Goal: Transaction & Acquisition: Download file/media

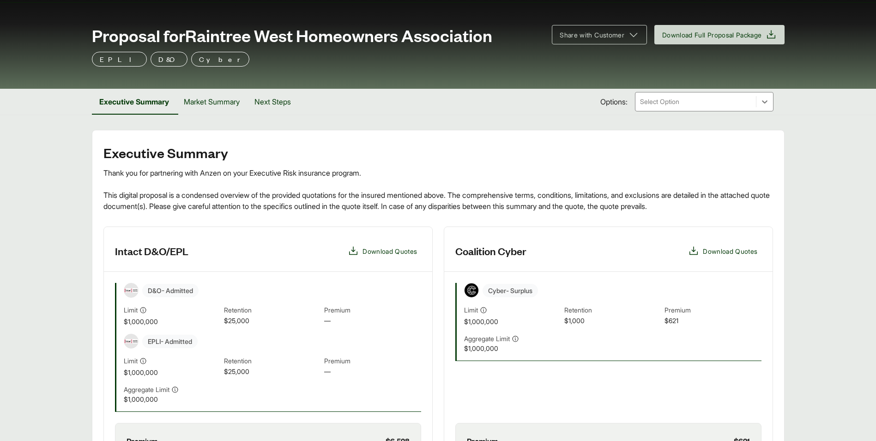
scroll to position [179, 0]
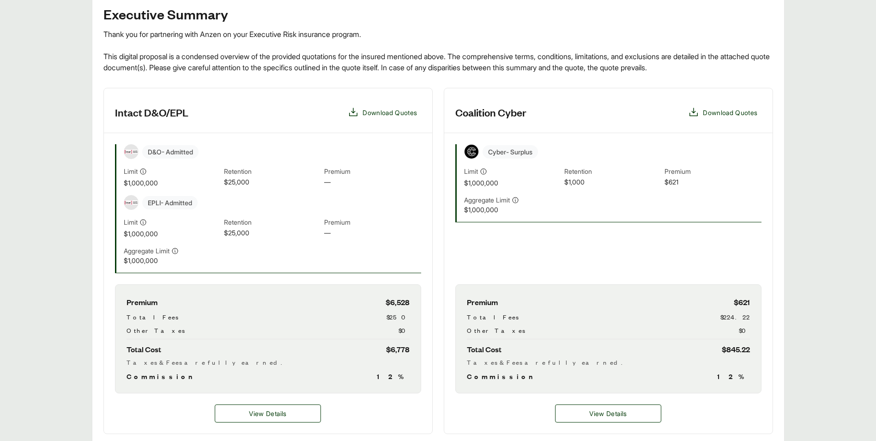
click at [95, 245] on div "Executive Summary Thank you for partnering with Anzen on your Executive Risk in…" at bounding box center [438, 381] width 693 height 781
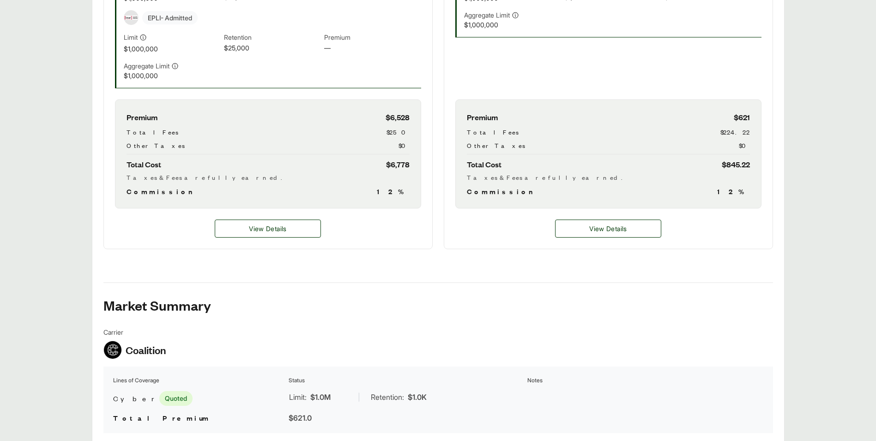
scroll to position [318, 0]
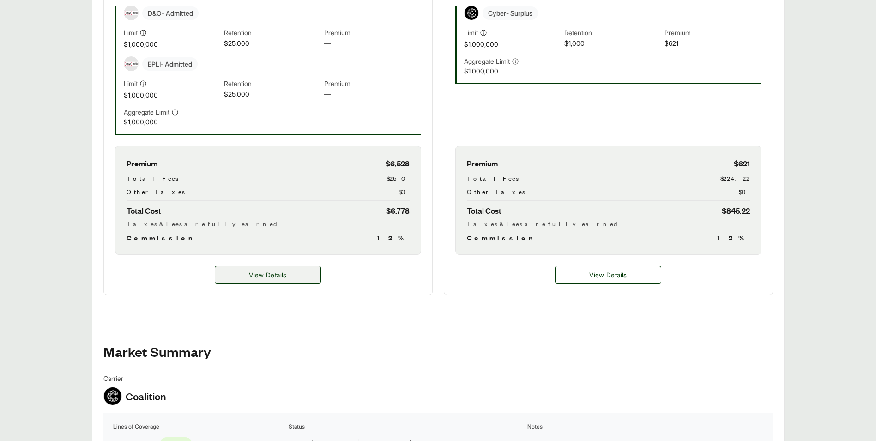
click at [270, 277] on span "View Details" at bounding box center [267, 275] width 37 height 10
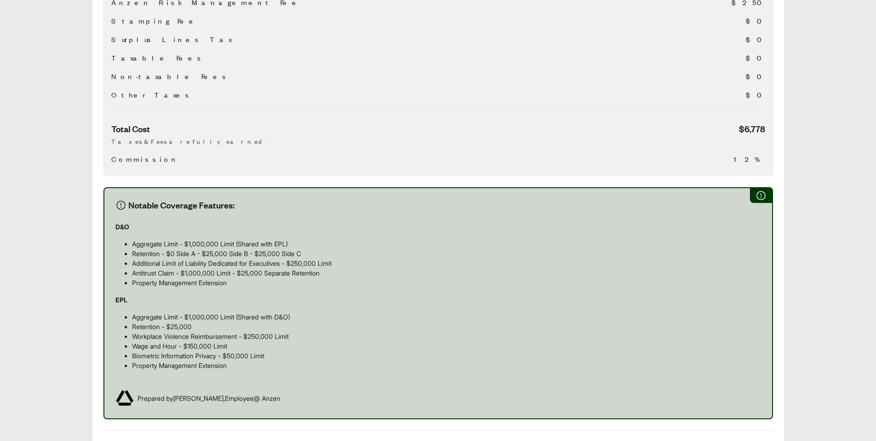
scroll to position [555, 0]
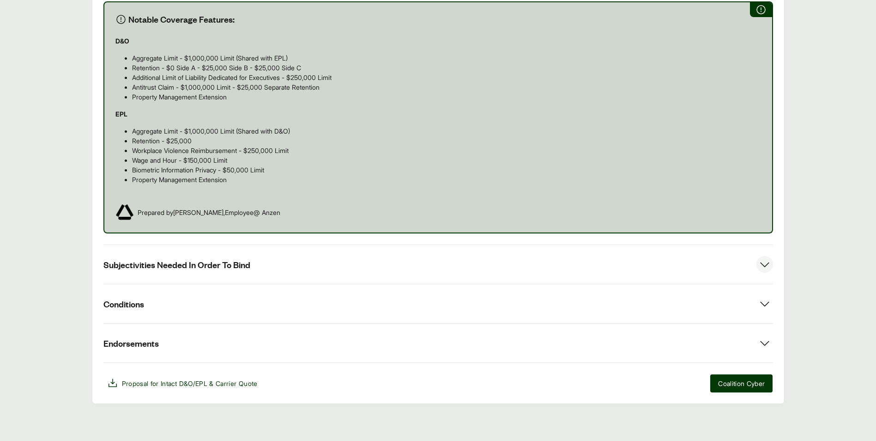
click at [250, 267] on button "Subjectivities Needed In Order To Bind" at bounding box center [438, 264] width 670 height 39
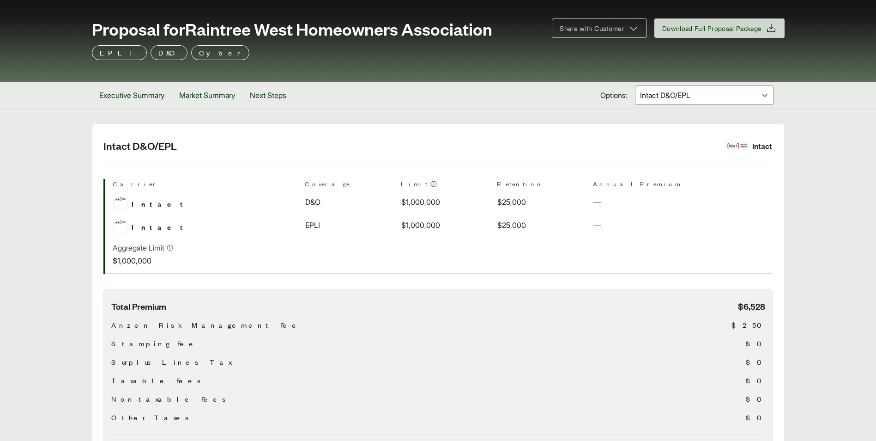
scroll to position [0, 0]
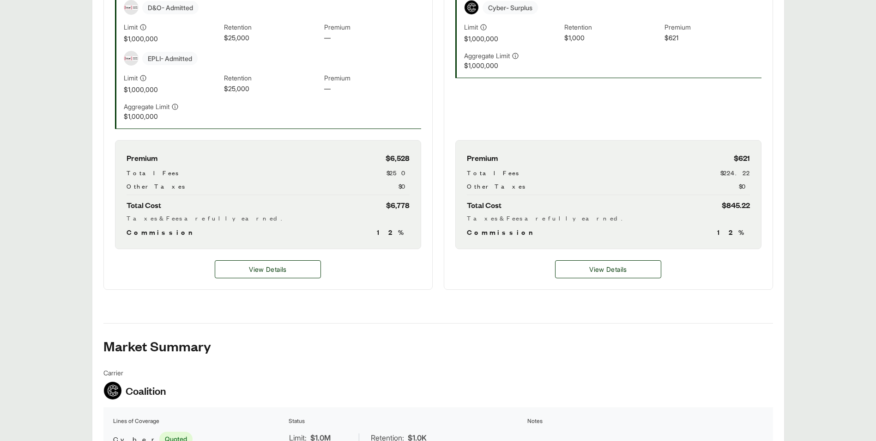
scroll to position [370, 0]
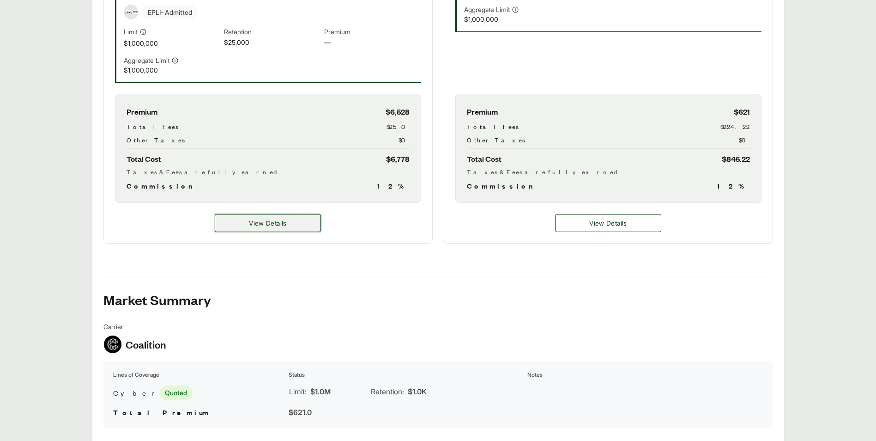
click at [265, 223] on span "View Details" at bounding box center [267, 223] width 37 height 10
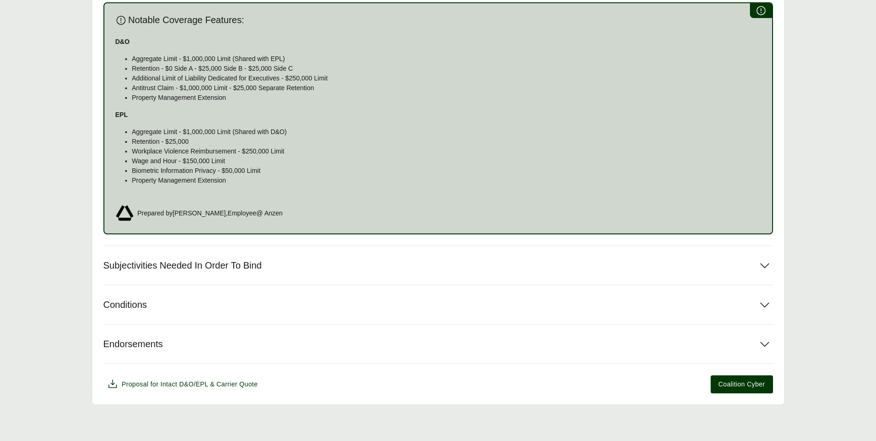
scroll to position [555, 0]
click at [571, 262] on button "Subjectivities Needed In Order To Bind" at bounding box center [438, 264] width 670 height 39
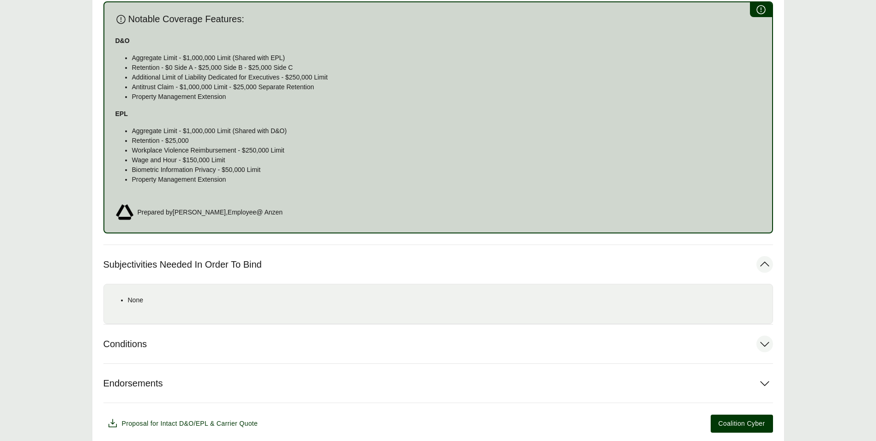
click at [317, 349] on button "Conditions" at bounding box center [438, 343] width 670 height 39
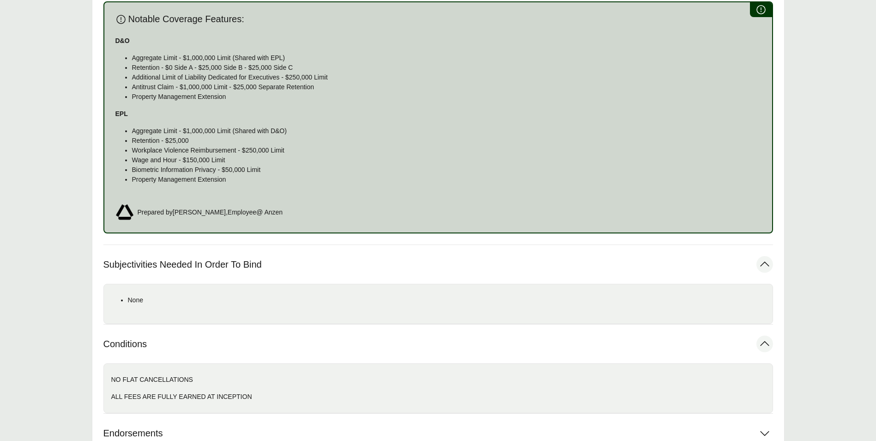
scroll to position [645, 0]
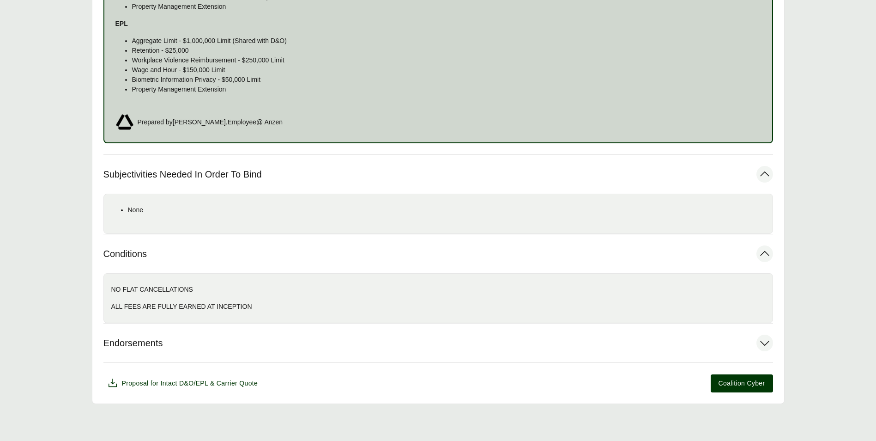
click at [312, 343] on button "Endorsements" at bounding box center [438, 342] width 670 height 39
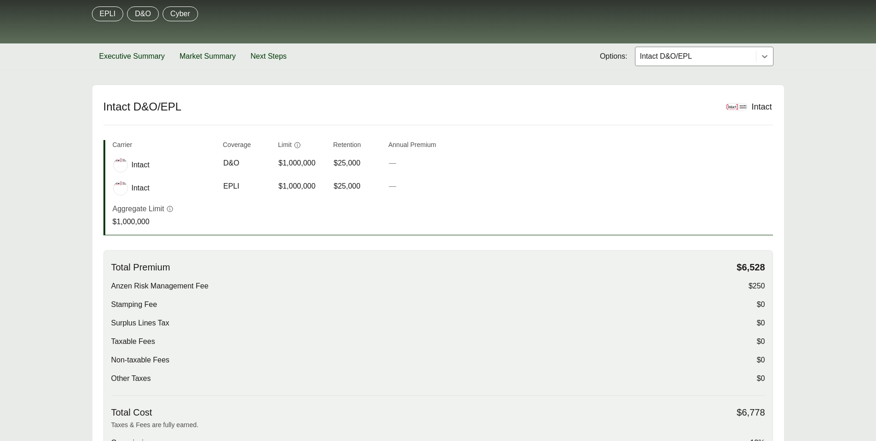
scroll to position [40, 0]
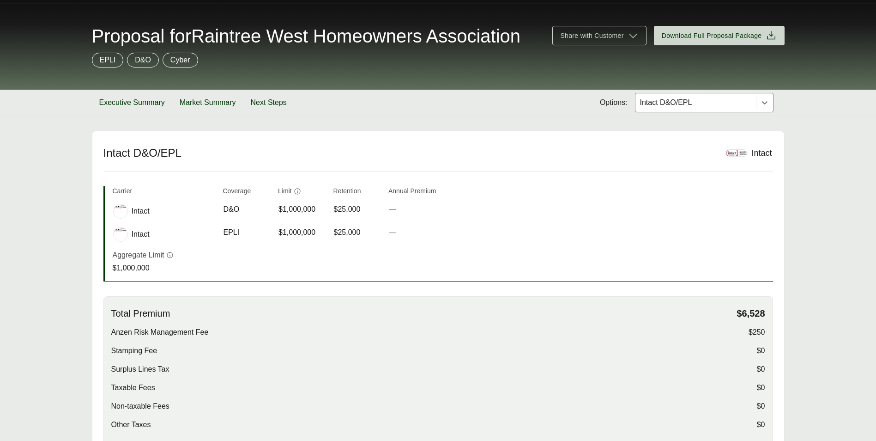
click at [188, 61] on p "Cyber" at bounding box center [180, 60] width 20 height 11
click at [188, 60] on p "Cyber" at bounding box center [180, 60] width 20 height 11
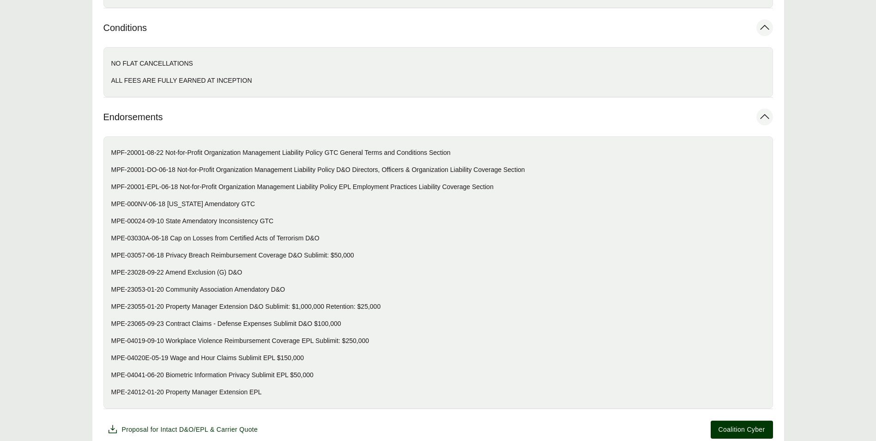
scroll to position [917, 0]
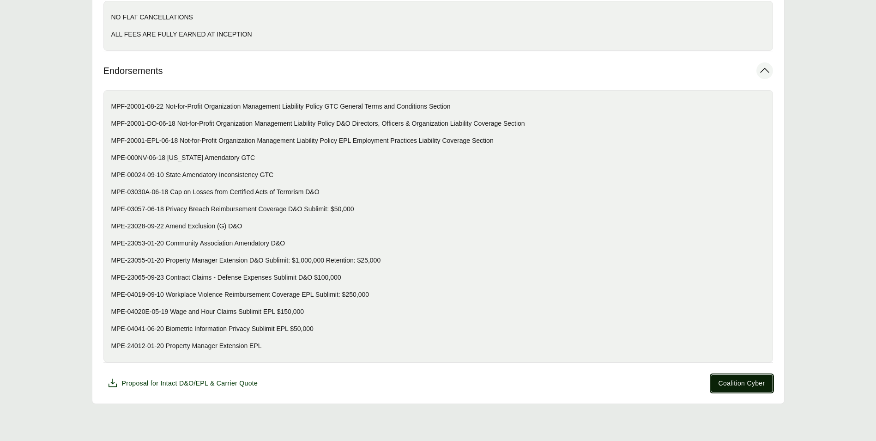
click at [735, 385] on span "Coalition Cyber" at bounding box center [742, 383] width 47 height 10
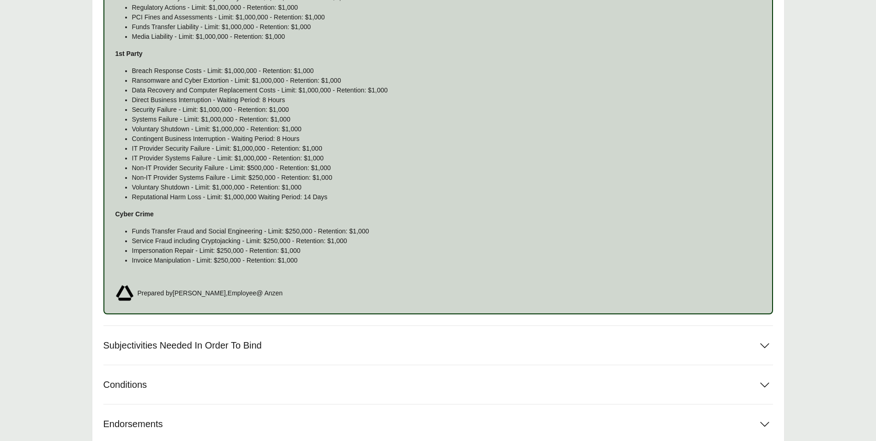
scroll to position [681, 0]
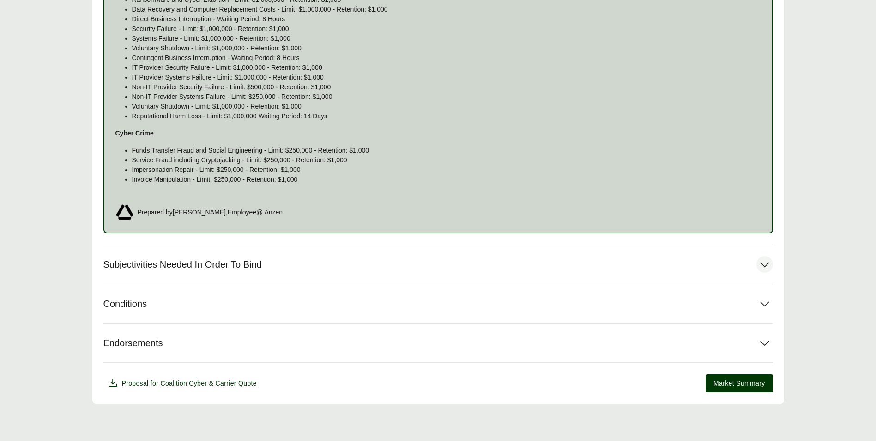
click at [308, 267] on button "Subjectivities Needed In Order To Bind" at bounding box center [438, 264] width 670 height 39
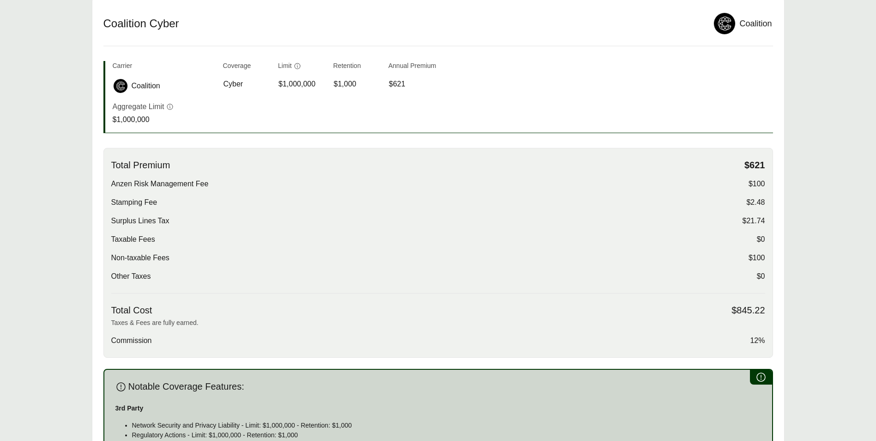
scroll to position [0, 0]
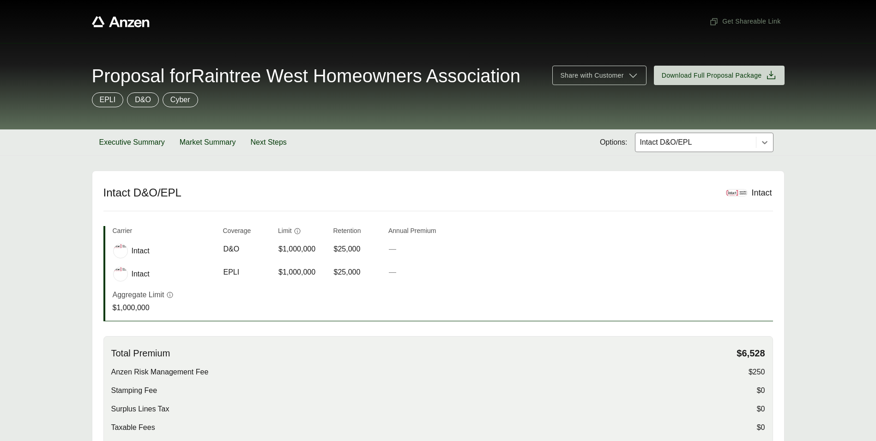
scroll to position [555, 0]
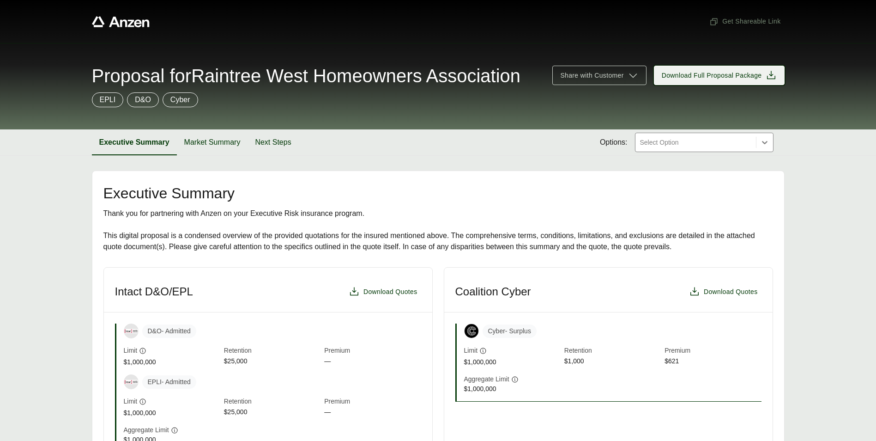
drag, startPoint x: 762, startPoint y: 75, endPoint x: 765, endPoint y: 83, distance: 8.5
click at [762, 75] on span "Download Full Proposal Package" at bounding box center [719, 75] width 115 height 11
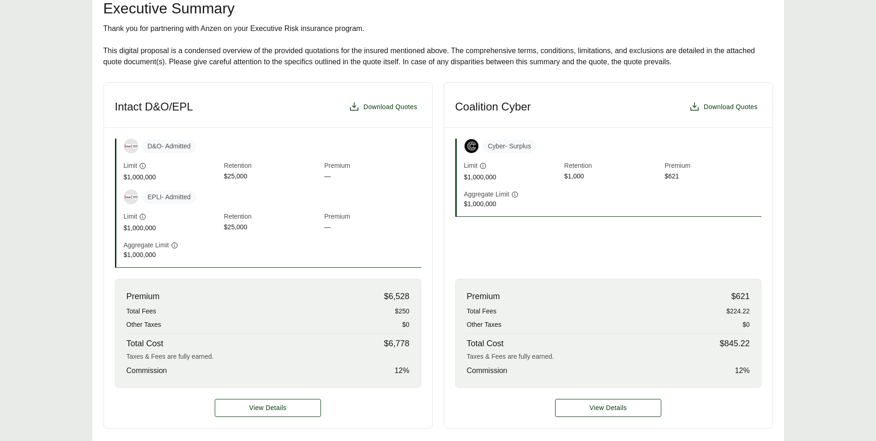
scroll to position [277, 0]
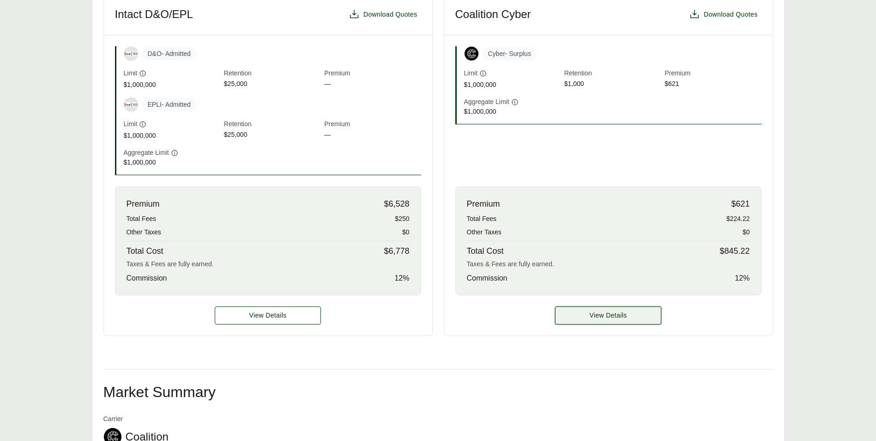
click at [594, 319] on span "View Details" at bounding box center [608, 315] width 37 height 10
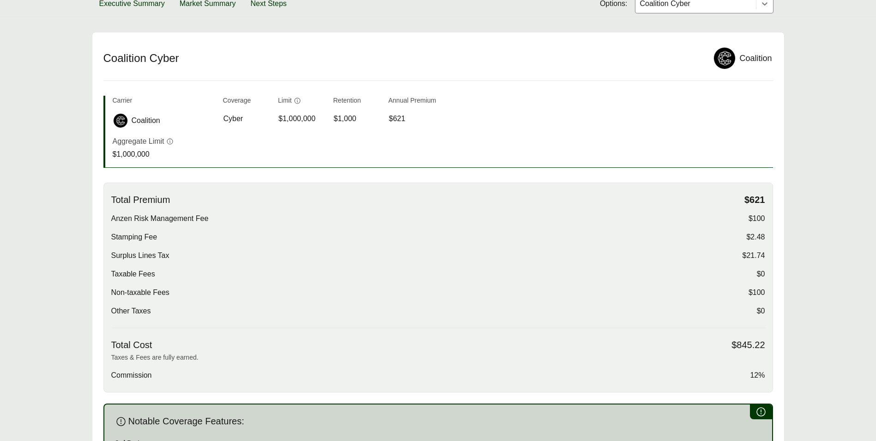
scroll to position [185, 0]
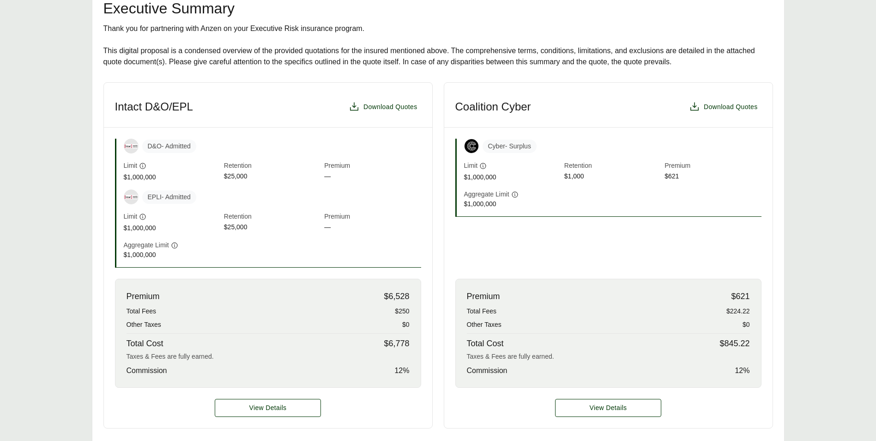
scroll to position [277, 0]
